Goal: Task Accomplishment & Management: Manage account settings

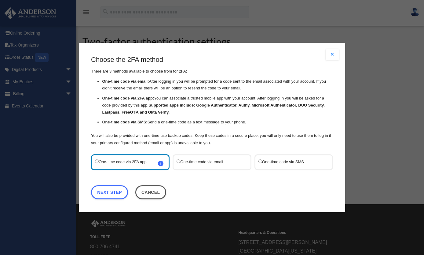
click at [276, 165] on label "One-time code via SMS" at bounding box center [291, 162] width 65 height 8
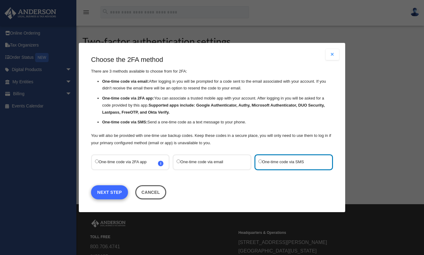
click at [107, 194] on link "Next Step" at bounding box center [109, 192] width 37 height 14
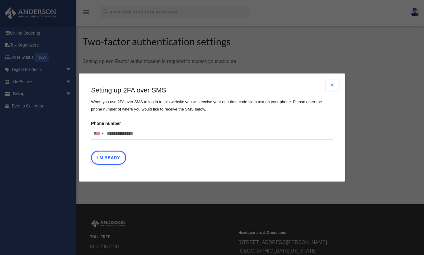
click at [157, 132] on input "Phone number United States +1 United Kingdom +44 Afghanistan (‫افغانستان‬‎) +93…" at bounding box center [212, 134] width 242 height 12
click at [145, 131] on input "Phone number United States +1 United Kingdom +44 Afghanistan (‫افغانستان‬‎) +93…" at bounding box center [212, 134] width 242 height 12
type input "**********"
click at [113, 159] on button "I'm Ready" at bounding box center [108, 157] width 35 height 14
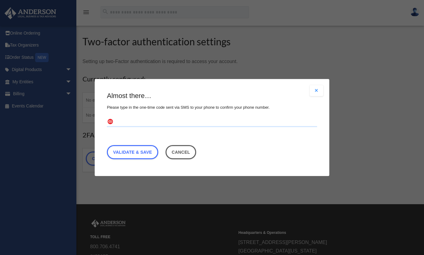
click at [198, 118] on input "text" at bounding box center [212, 122] width 210 height 10
click at [389, 1] on div "Are you sure? Any unsaved changes will be lost! Yes No Choose the 2FA method Th…" at bounding box center [212, 127] width 424 height 255
click at [204, 119] on input "text" at bounding box center [212, 122] width 210 height 10
type input "******"
click at [150, 152] on link "Validate & Save" at bounding box center [132, 152] width 51 height 14
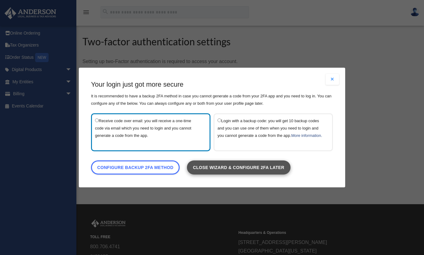
click at [252, 172] on link "Close wizard & configure 2FA later" at bounding box center [239, 167] width 104 height 14
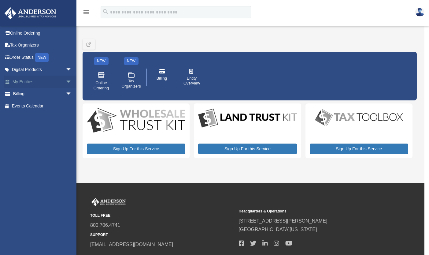
click at [38, 78] on link "My Entities arrow_drop_down" at bounding box center [42, 82] width 77 height 12
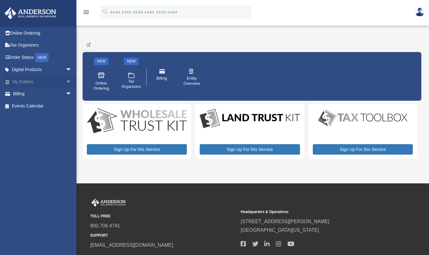
click at [68, 80] on span "arrow_drop_down" at bounding box center [72, 82] width 12 height 13
click at [41, 82] on link "My Entities arrow_drop_up" at bounding box center [42, 82] width 77 height 12
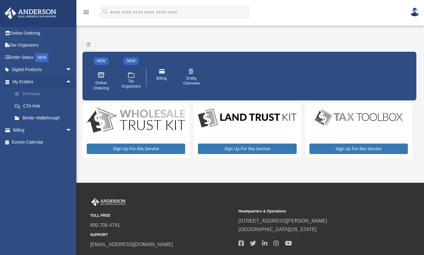
click at [41, 93] on link "Overview" at bounding box center [45, 94] width 72 height 12
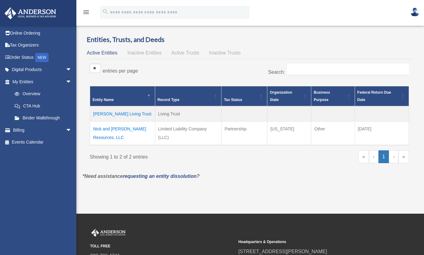
click at [127, 115] on td "Martin Living Trust" at bounding box center [122, 113] width 65 height 15
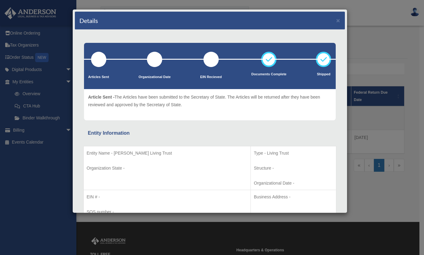
click at [28, 128] on div "Details × Articles Sent Organizational Date" at bounding box center [212, 127] width 424 height 255
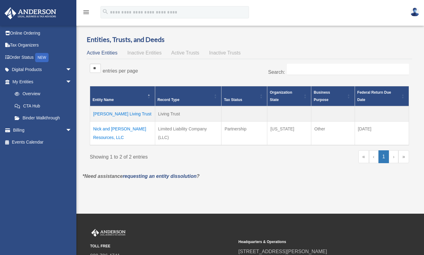
click at [28, 128] on link "Billing arrow_drop_down" at bounding box center [42, 130] width 77 height 12
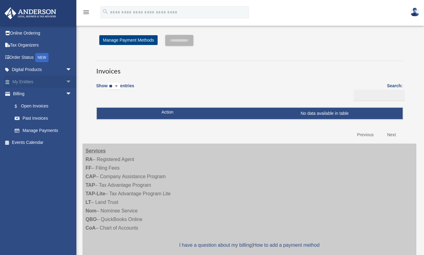
click at [66, 82] on span "arrow_drop_down" at bounding box center [72, 82] width 12 height 13
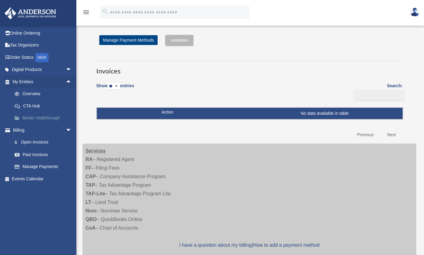
click at [52, 116] on link "Binder Walkthrough" at bounding box center [45, 118] width 72 height 12
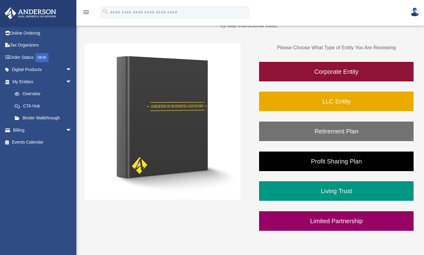
scroll to position [123, 0]
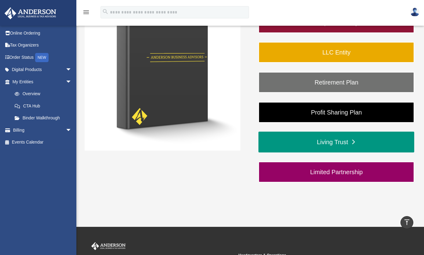
click at [344, 143] on link "Living Trust" at bounding box center [337, 142] width 156 height 21
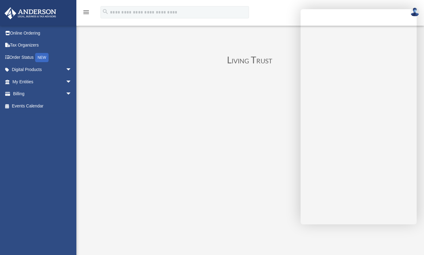
click at [83, 14] on icon "menu" at bounding box center [86, 12] width 7 height 7
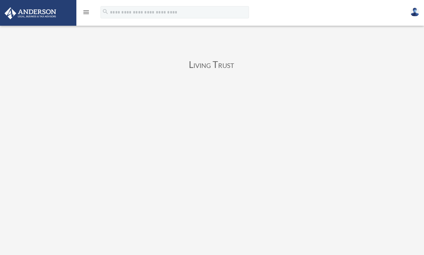
click at [83, 11] on icon "menu" at bounding box center [86, 12] width 7 height 7
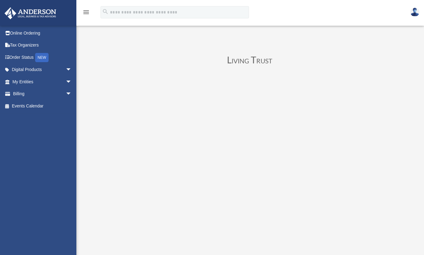
click at [414, 11] on img at bounding box center [415, 12] width 9 height 9
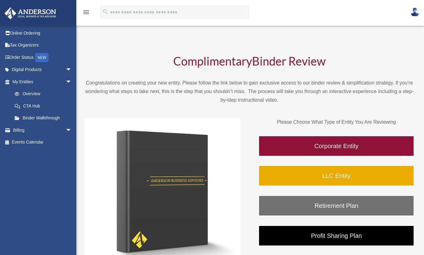
scroll to position [123, 0]
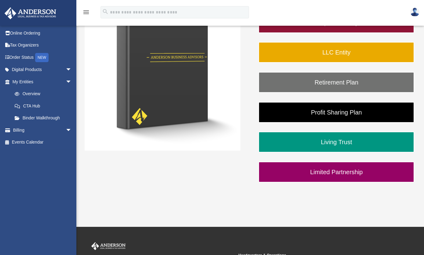
click at [413, 12] on img at bounding box center [415, 12] width 9 height 9
